Goal: Task Accomplishment & Management: Manage account settings

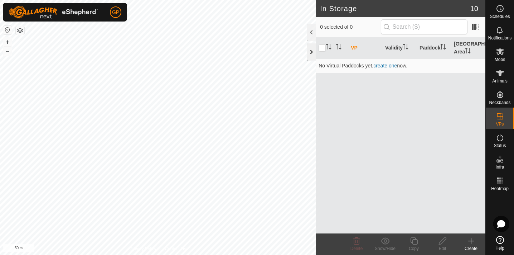
click at [311, 51] on div at bounding box center [311, 51] width 9 height 17
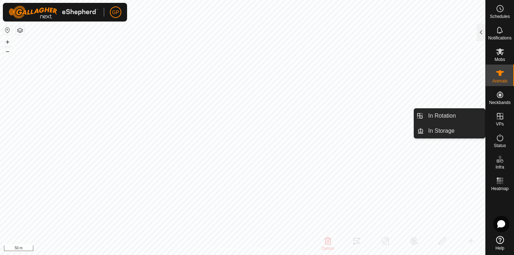
click at [502, 116] on icon at bounding box center [500, 116] width 6 height 6
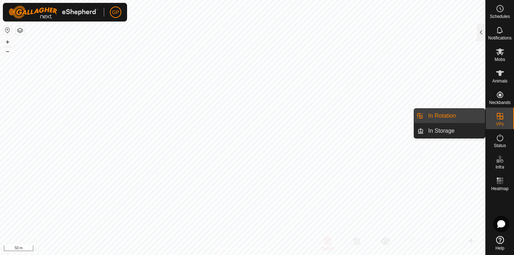
click at [501, 119] on icon at bounding box center [500, 116] width 6 height 6
click at [445, 116] on link "In Rotation" at bounding box center [454, 116] width 61 height 14
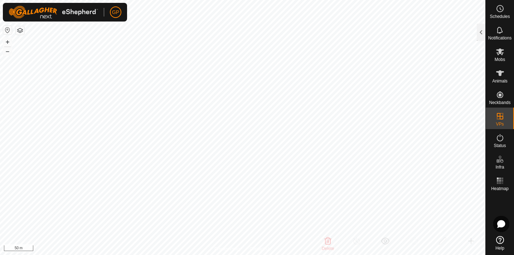
checkbox input "false"
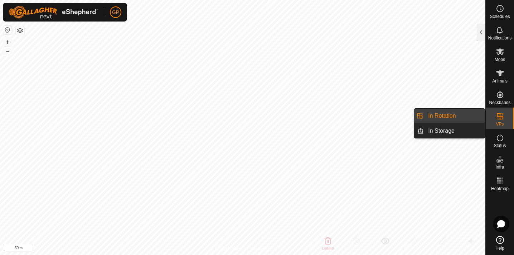
click at [502, 116] on icon at bounding box center [500, 116] width 6 height 6
click at [459, 114] on link "In Rotation" at bounding box center [454, 116] width 61 height 14
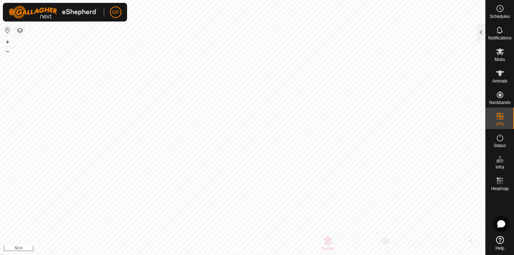
checkbox input "false"
checkbox input "true"
checkbox input "false"
click at [7, 49] on button "–" at bounding box center [7, 51] width 9 height 9
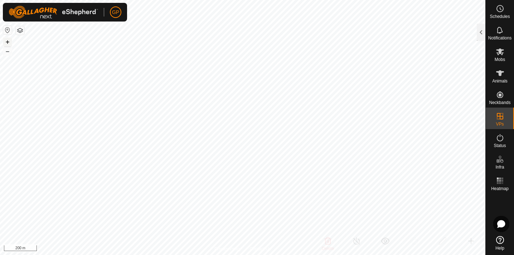
click at [8, 41] on button "+" at bounding box center [7, 42] width 9 height 9
click at [7, 49] on button "–" at bounding box center [7, 51] width 9 height 9
checkbox input "false"
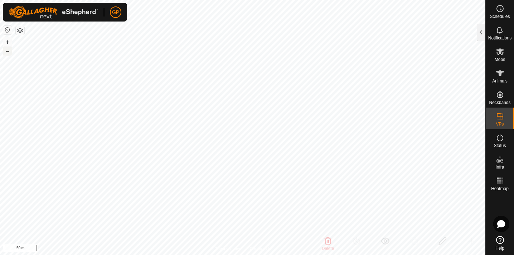
checkbox input "false"
checkbox input "true"
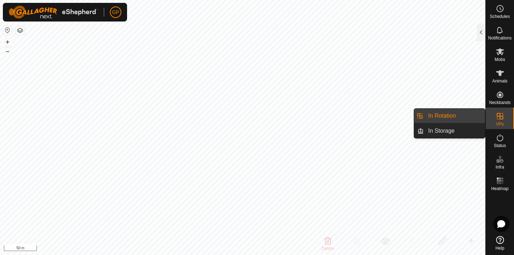
click at [500, 116] on icon at bounding box center [500, 116] width 6 height 6
click at [457, 130] on link "In Storage" at bounding box center [454, 131] width 61 height 14
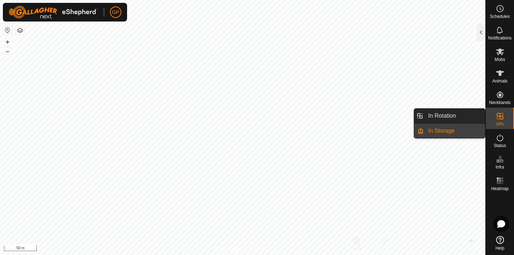
click at [501, 118] on icon at bounding box center [500, 116] width 9 height 9
click at [466, 119] on link "In Rotation" at bounding box center [454, 116] width 61 height 14
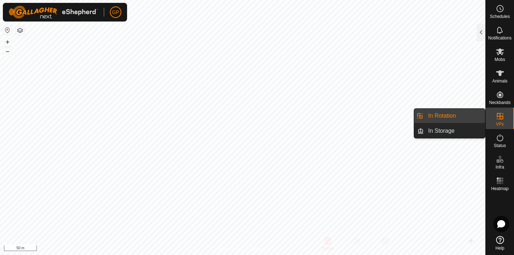
click at [452, 116] on link "In Rotation" at bounding box center [454, 116] width 61 height 14
